Goal: Entertainment & Leisure: Consume media (video, audio)

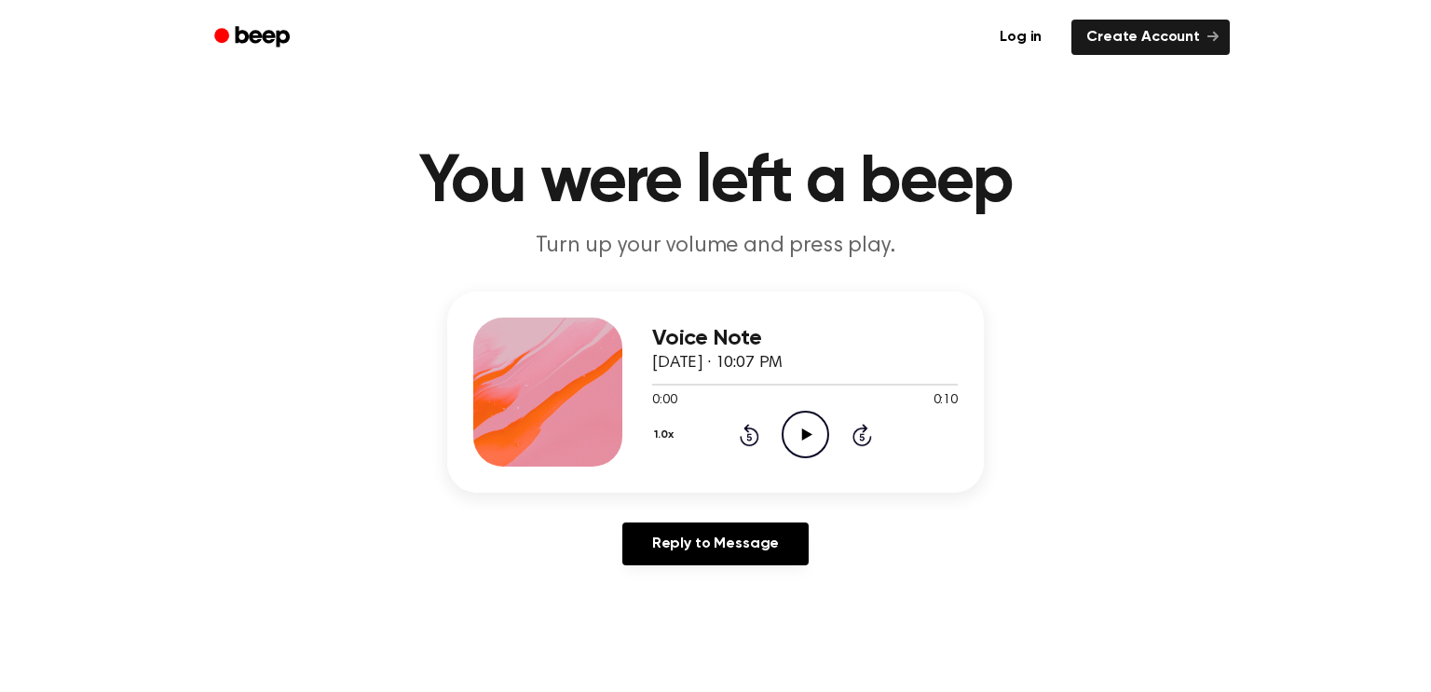
click at [785, 426] on icon "Play Audio" at bounding box center [805, 435] width 48 height 48
click at [791, 440] on icon "Play Audio" at bounding box center [805, 435] width 48 height 48
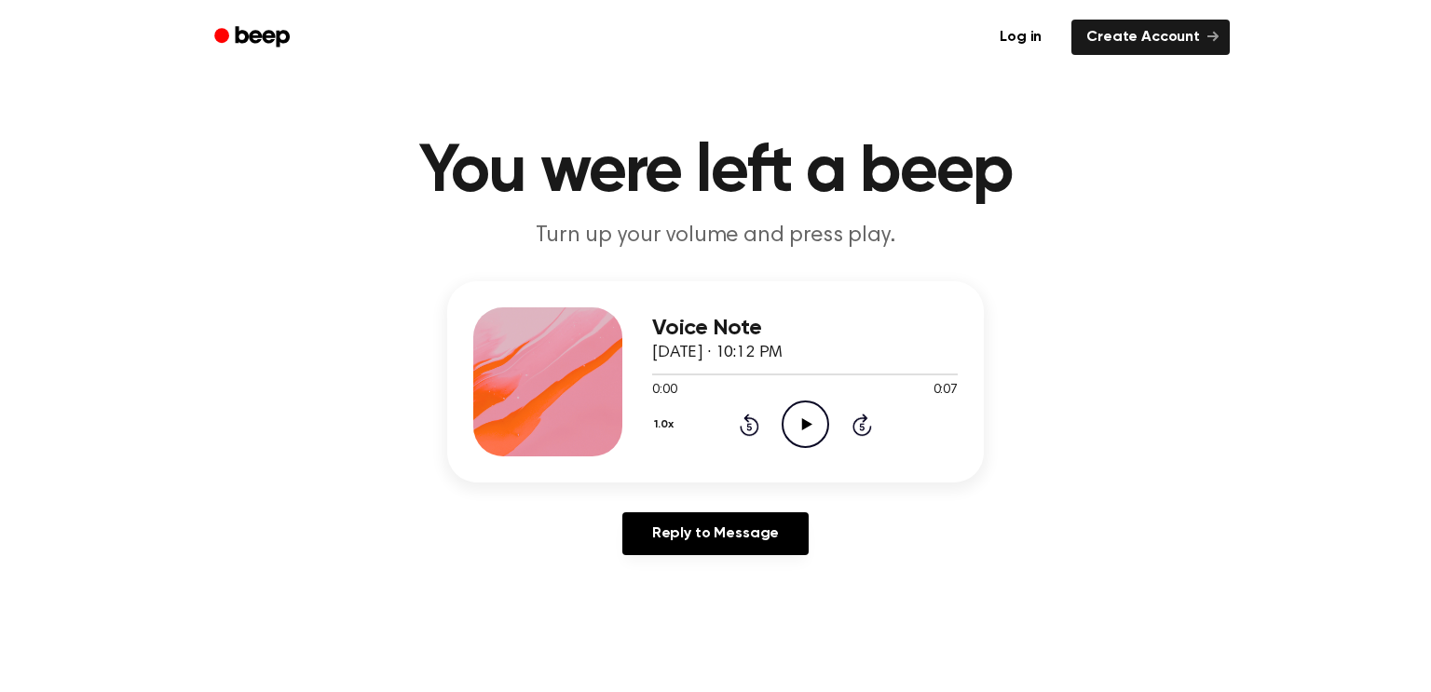
scroll to position [10, 0]
click at [805, 412] on icon "Play Audio" at bounding box center [805, 425] width 48 height 48
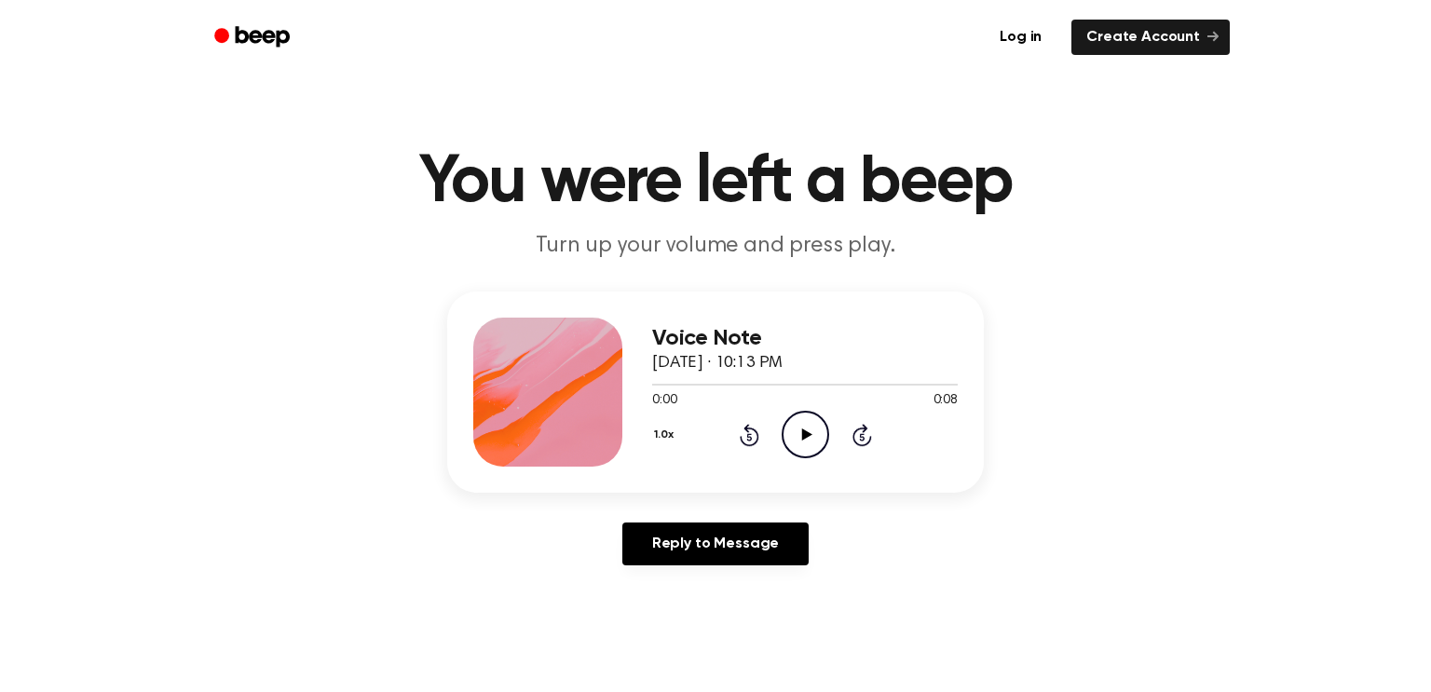
click at [801, 428] on icon "Play Audio" at bounding box center [805, 435] width 48 height 48
click at [818, 416] on circle at bounding box center [805, 435] width 46 height 46
click at [832, 437] on div "1.0x Rewind 5 seconds Play Audio Skip 5 seconds" at bounding box center [805, 435] width 306 height 48
click at [821, 441] on icon "Play Audio" at bounding box center [805, 435] width 48 height 48
click at [809, 440] on icon "Play Audio" at bounding box center [805, 435] width 48 height 48
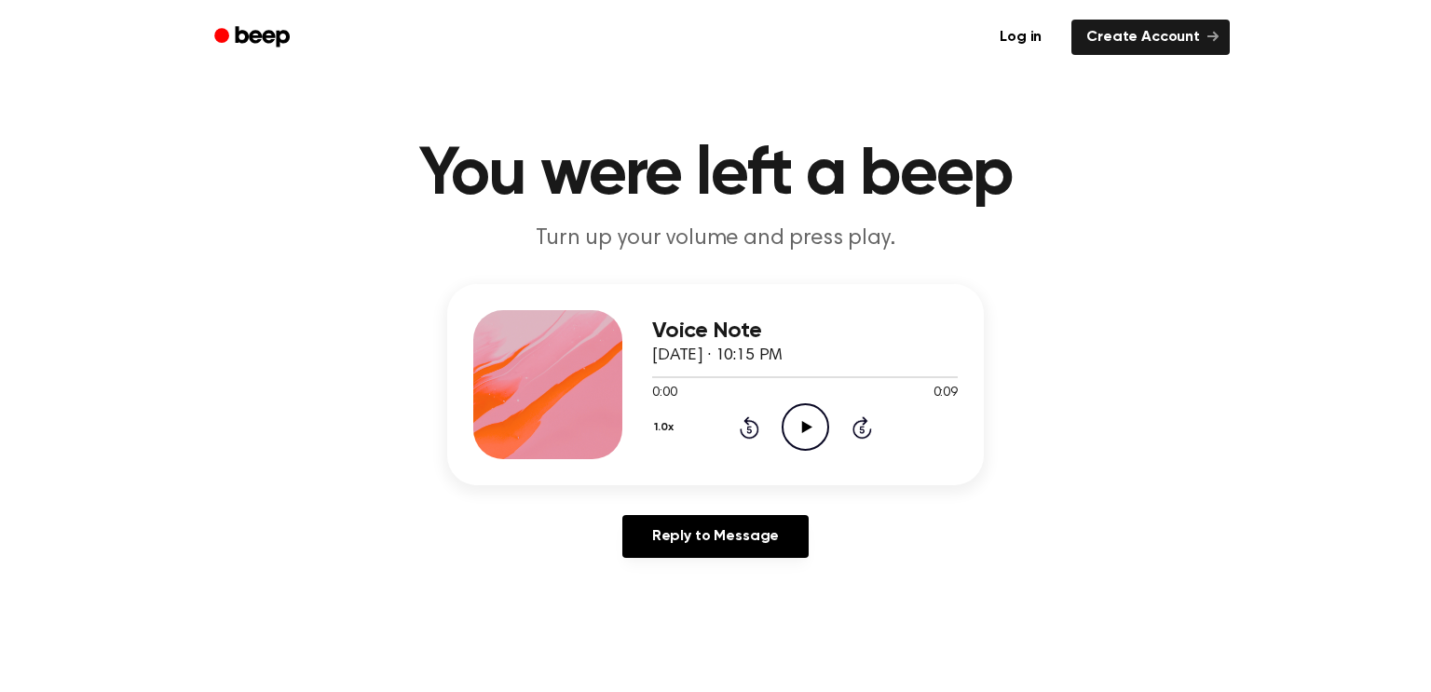
scroll to position [9, 0]
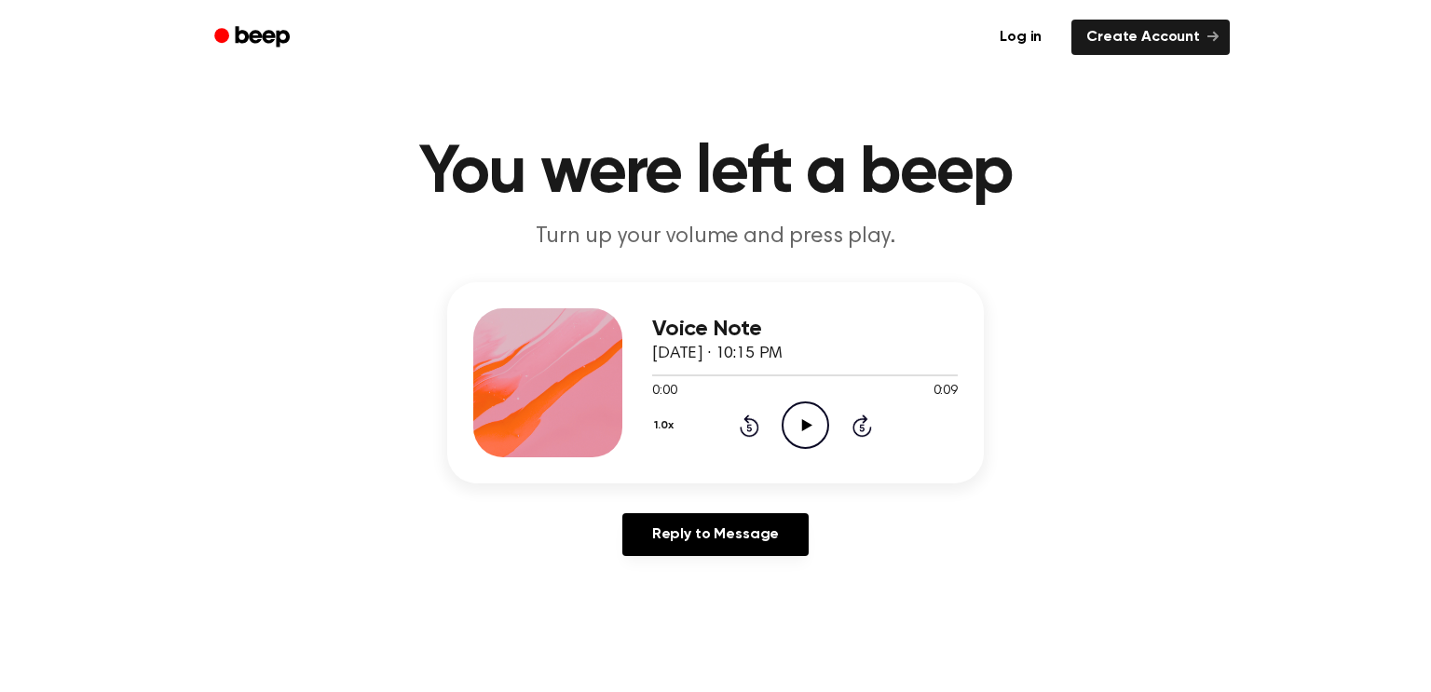
click at [809, 427] on icon "Play Audio" at bounding box center [805, 425] width 48 height 48
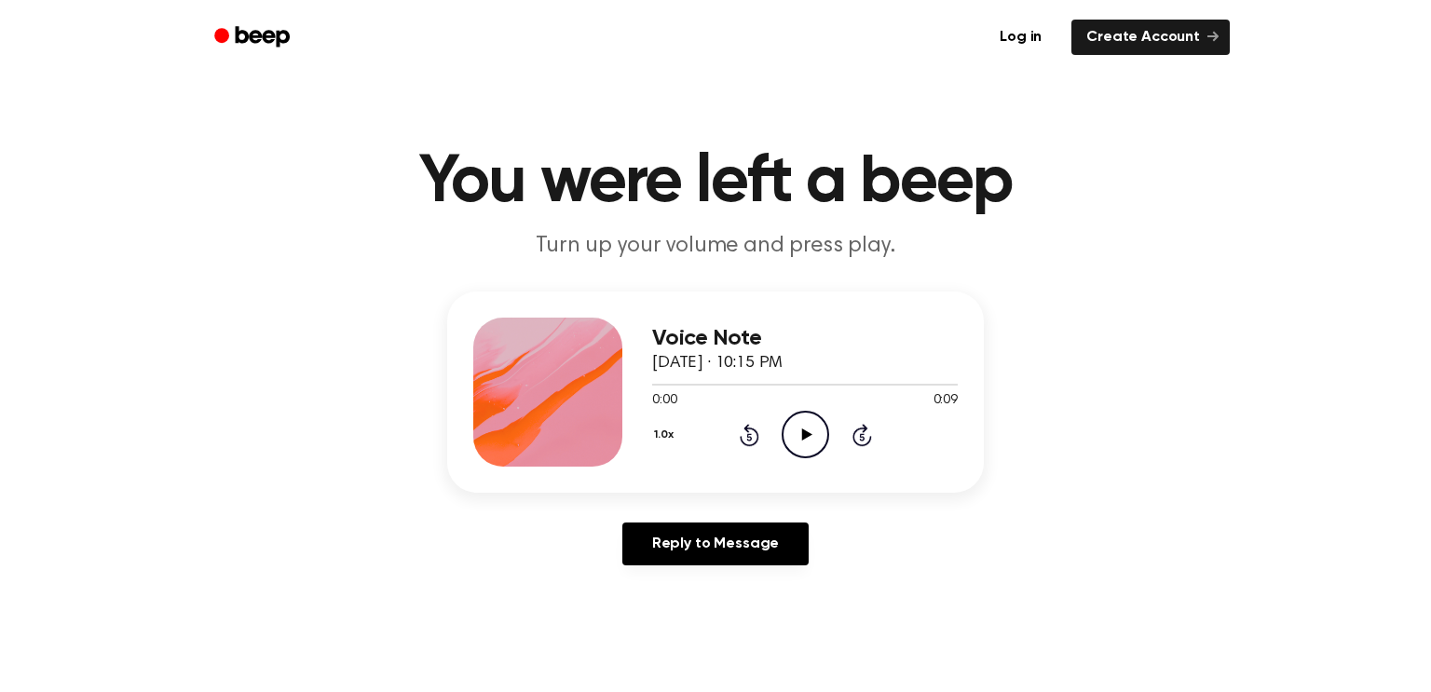
click at [787, 428] on icon "Play Audio" at bounding box center [805, 435] width 48 height 48
click at [820, 434] on icon "Play Audio" at bounding box center [805, 435] width 48 height 48
click at [793, 435] on icon "Play Audio" at bounding box center [805, 435] width 48 height 48
click at [792, 417] on icon "Play Audio" at bounding box center [805, 435] width 48 height 48
click at [799, 442] on icon "Play Audio" at bounding box center [805, 435] width 48 height 48
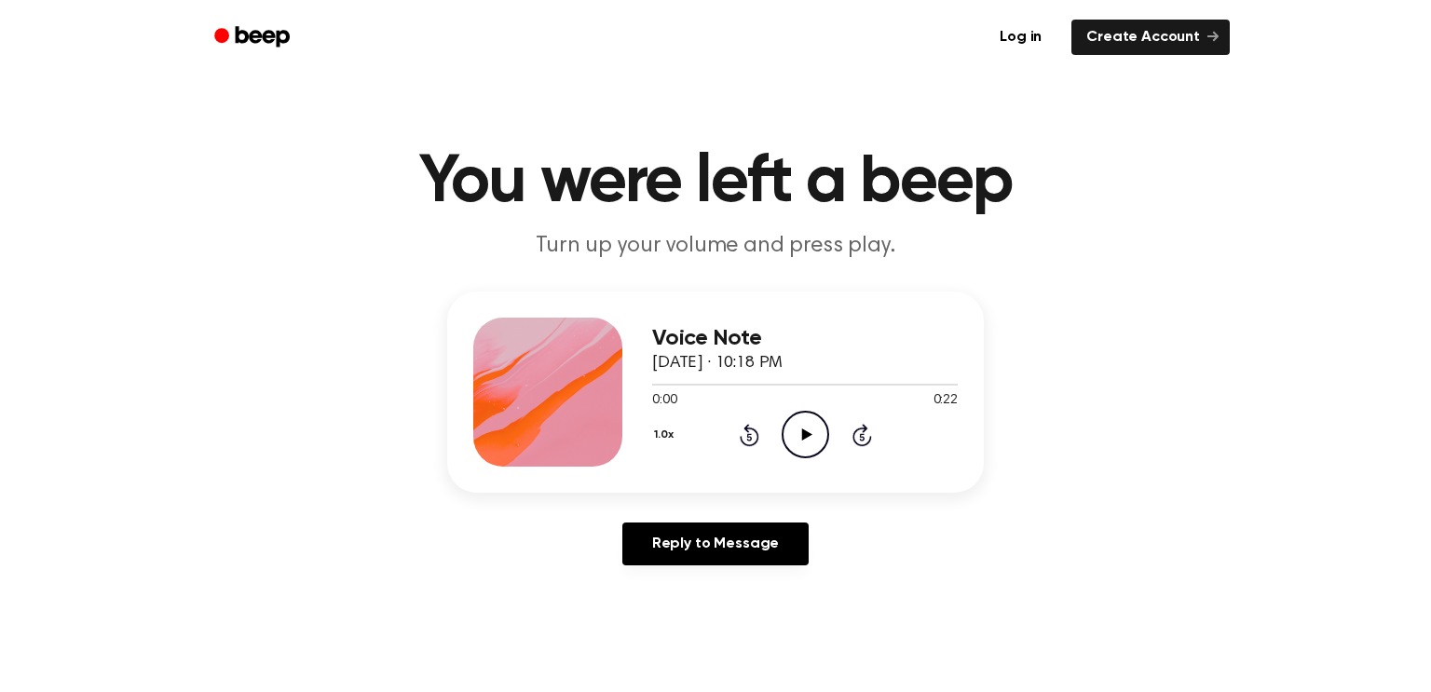
click at [806, 436] on icon at bounding box center [806, 434] width 10 height 12
click at [801, 446] on icon "Play Audio" at bounding box center [805, 435] width 48 height 48
click at [801, 426] on icon "Play Audio" at bounding box center [805, 435] width 48 height 48
click at [806, 426] on icon "Play Audio" at bounding box center [805, 435] width 48 height 48
